Goal: Transaction & Acquisition: Purchase product/service

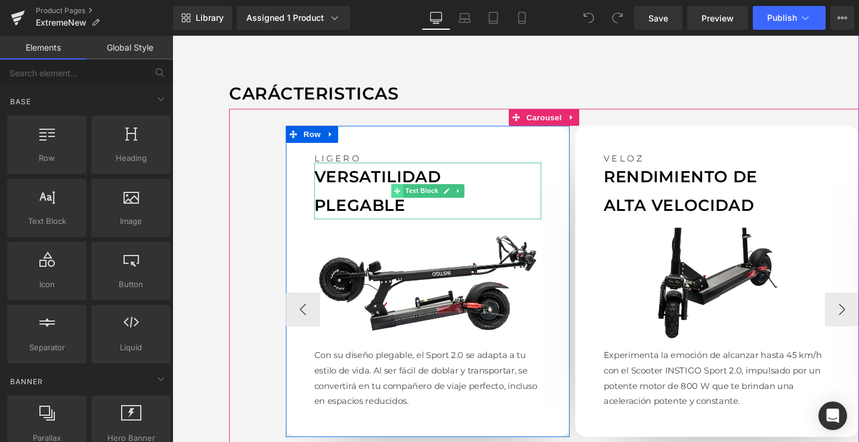
scroll to position [1032, 0]
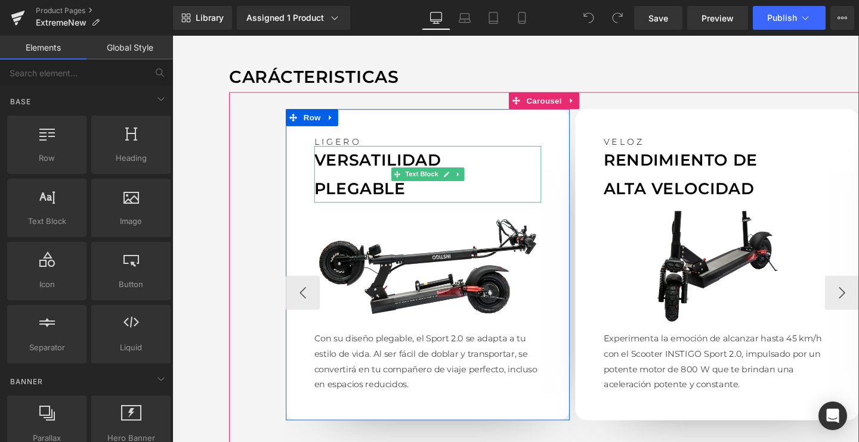
click at [371, 182] on p "PLEGABLE" at bounding box center [440, 197] width 238 height 30
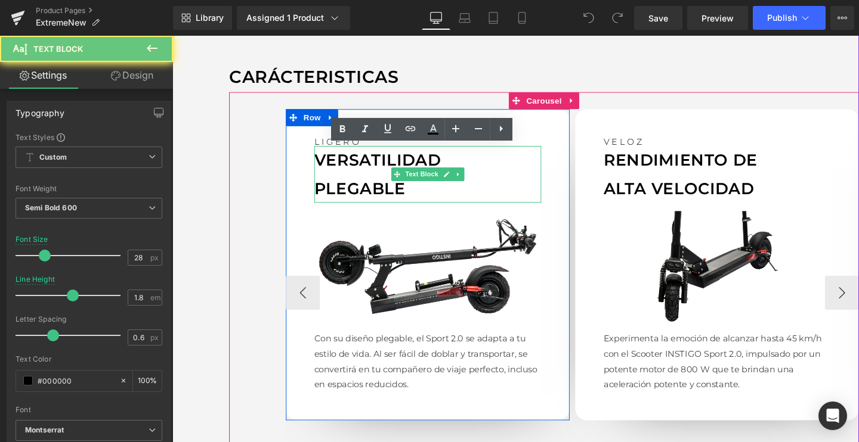
click at [371, 182] on p "PLEGABLE" at bounding box center [440, 197] width 238 height 30
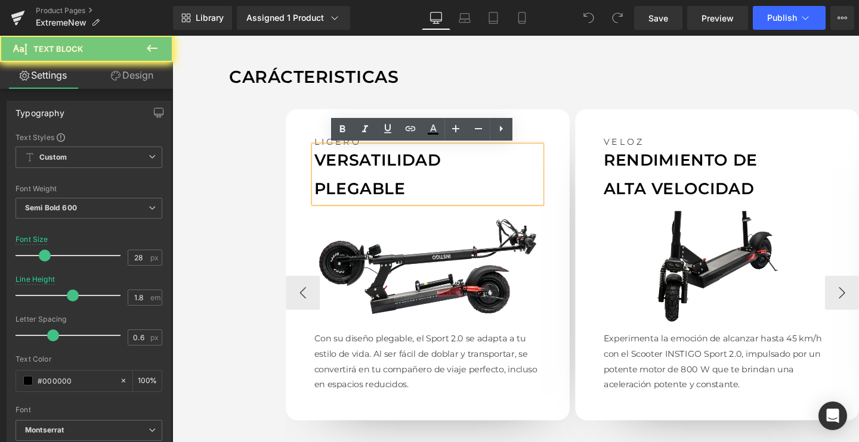
click at [371, 182] on p "PLEGABLE" at bounding box center [440, 197] width 238 height 30
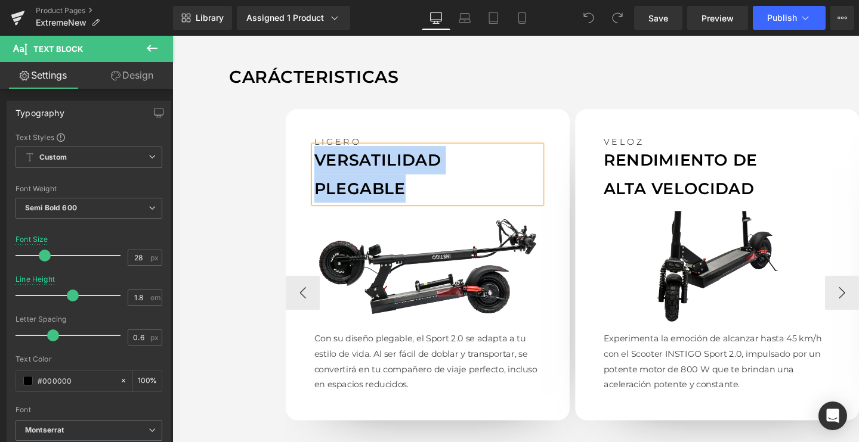
paste div
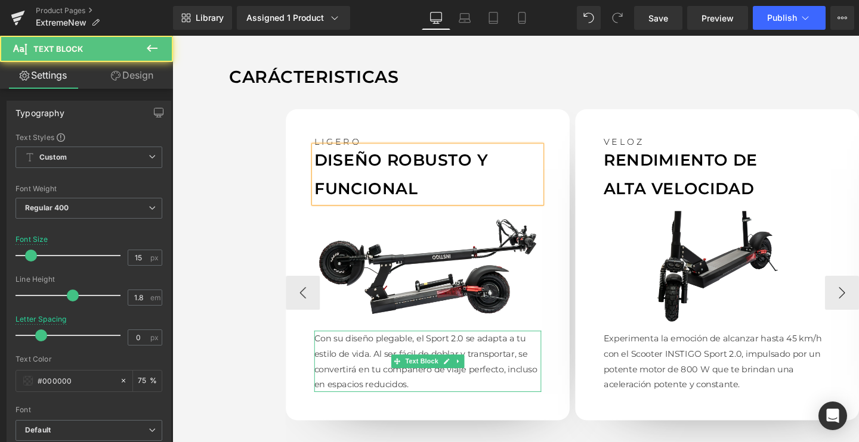
click at [431, 363] on p "Con su diseño plegable, el Sport 2.0 se adapta a tu estilo de vida. Al ser fáci…" at bounding box center [440, 378] width 238 height 64
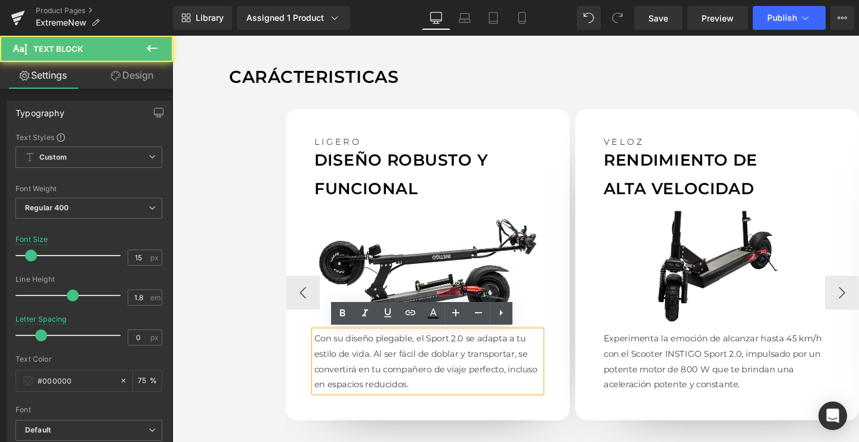
click at [397, 377] on p "Con su diseño plegable, el Sport 2.0 se adapta a tu estilo de vida. Al ser fáci…" at bounding box center [440, 378] width 238 height 64
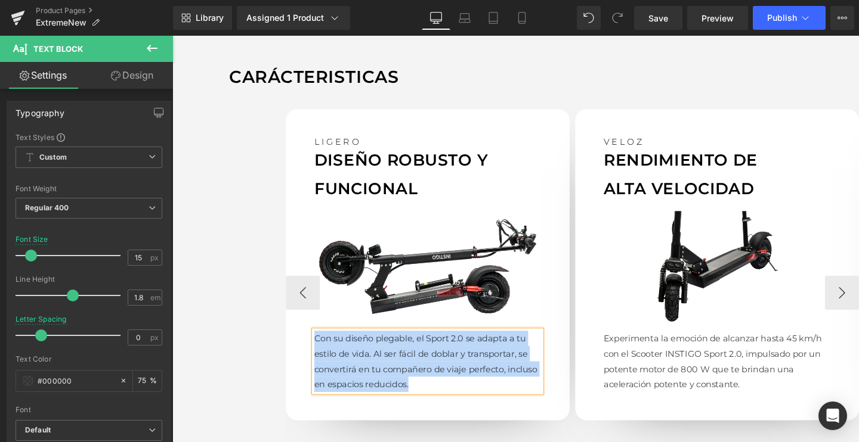
paste div
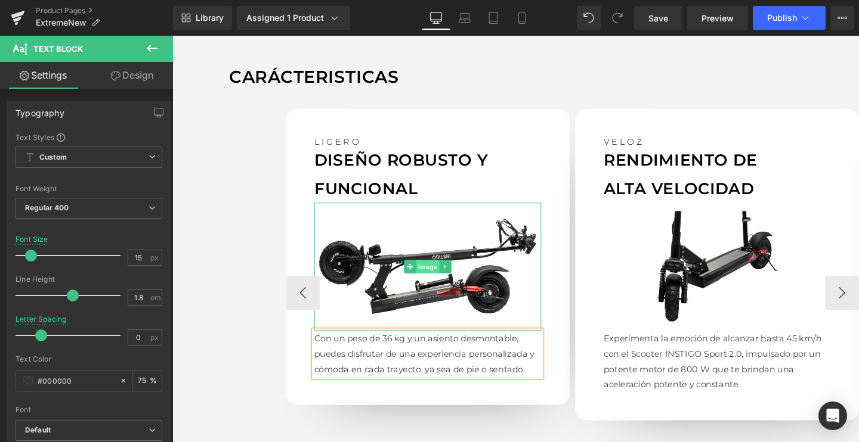
click at [433, 280] on span "Image" at bounding box center [440, 279] width 25 height 14
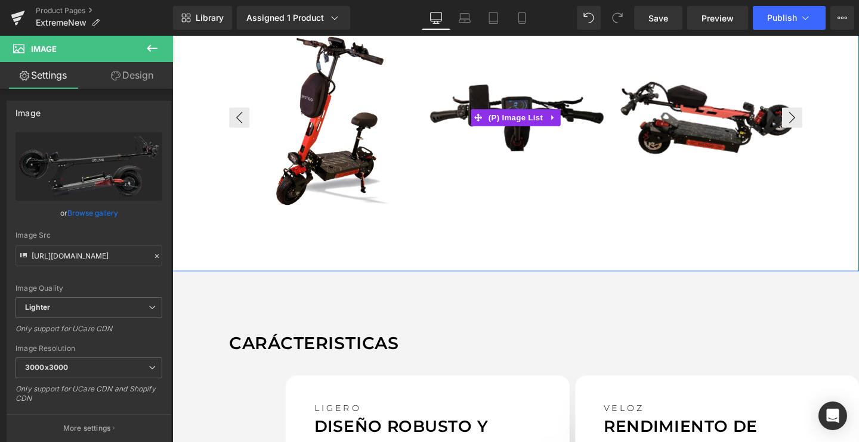
scroll to position [752, 0]
